Goal: Find specific page/section: Find specific page/section

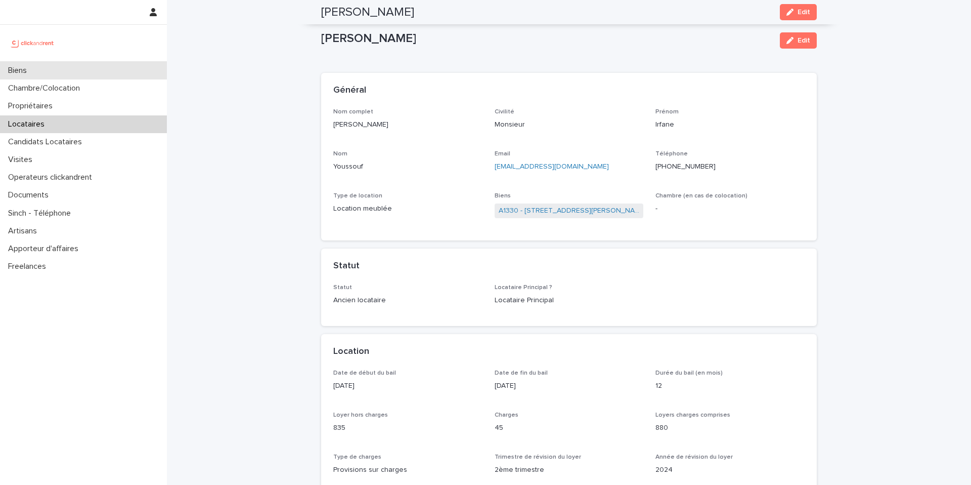
scroll to position [846, 0]
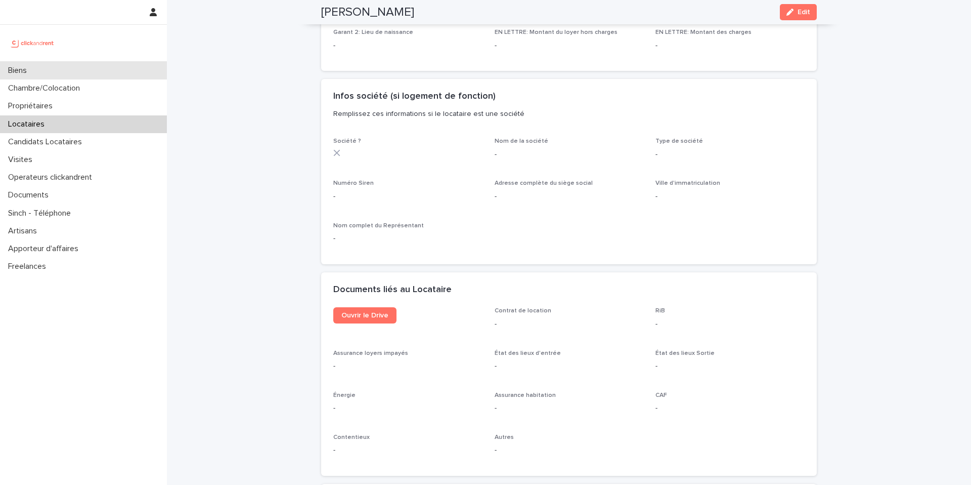
click at [76, 77] on div "Biens" at bounding box center [83, 71] width 167 height 18
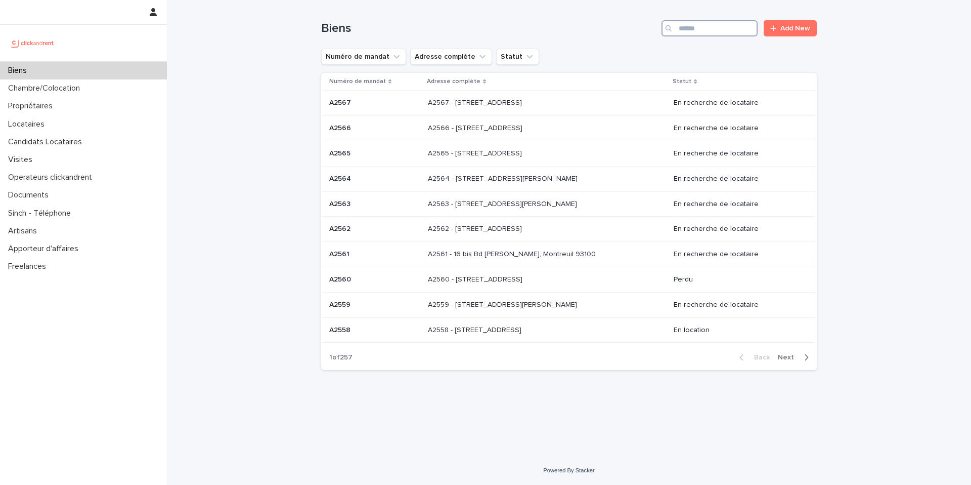
click at [691, 34] on input "Search" at bounding box center [710, 28] width 96 height 16
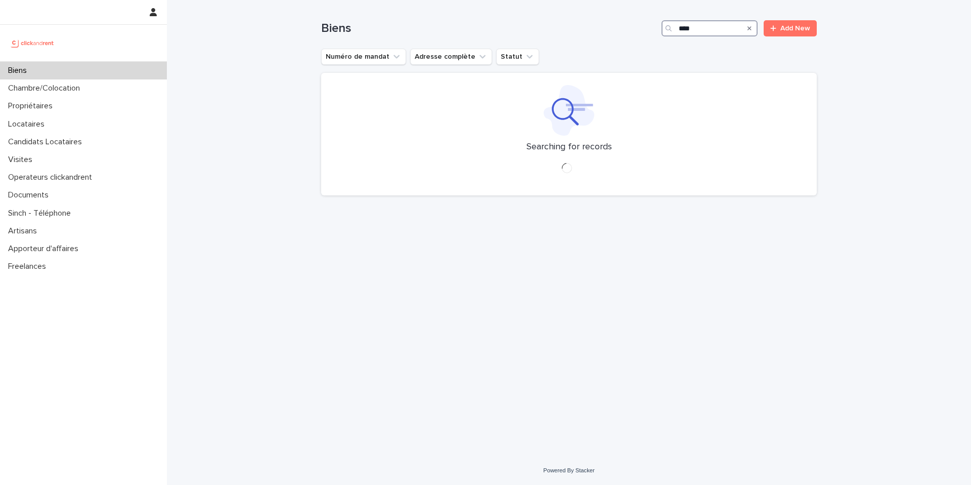
type input "*****"
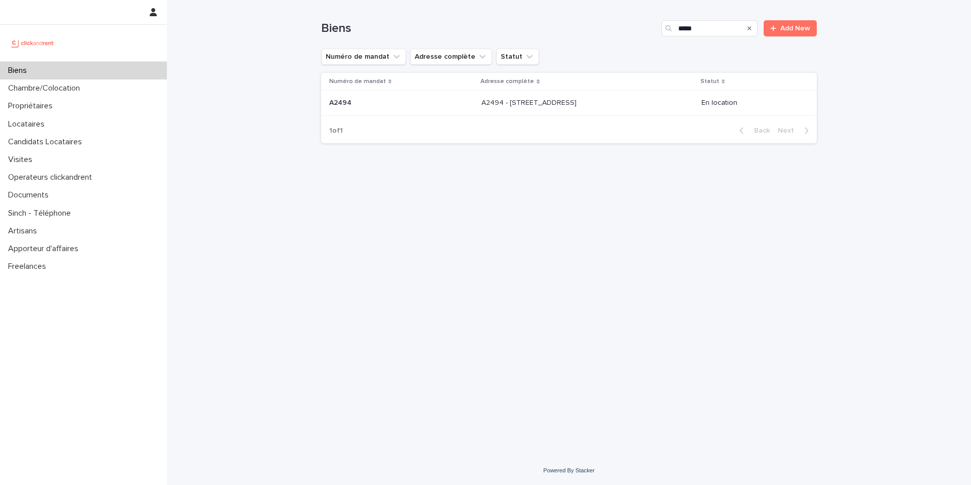
click at [482, 101] on p "A2494 - [STREET_ADDRESS]" at bounding box center [530, 102] width 97 height 11
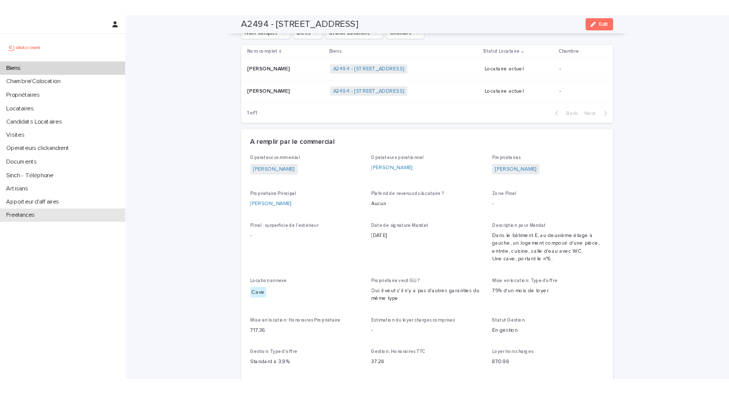
scroll to position [402, 0]
